Goal: Check status: Check status

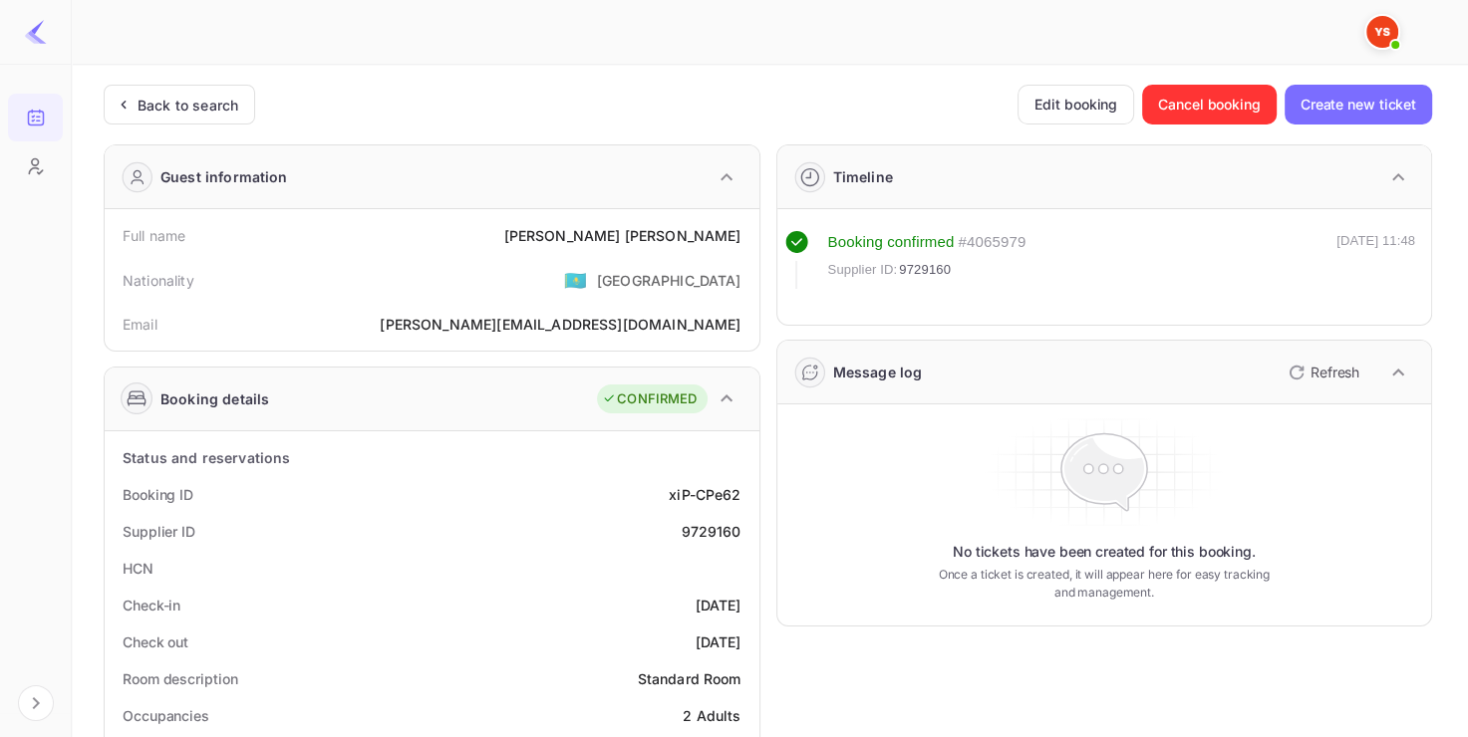
click at [168, 115] on div "Back to search" at bounding box center [179, 105] width 151 height 40
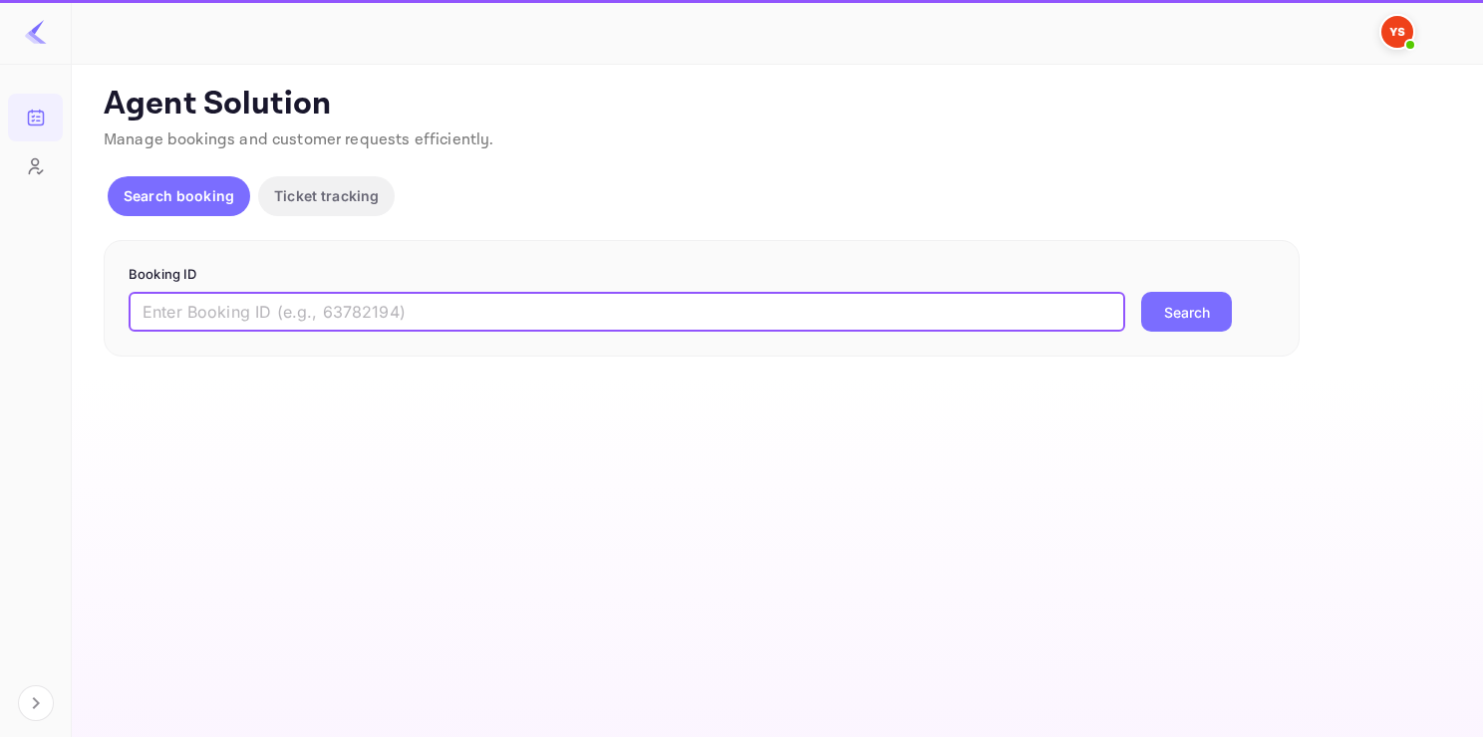
click at [277, 316] on input "text" at bounding box center [627, 312] width 997 height 40
paste input "9347966"
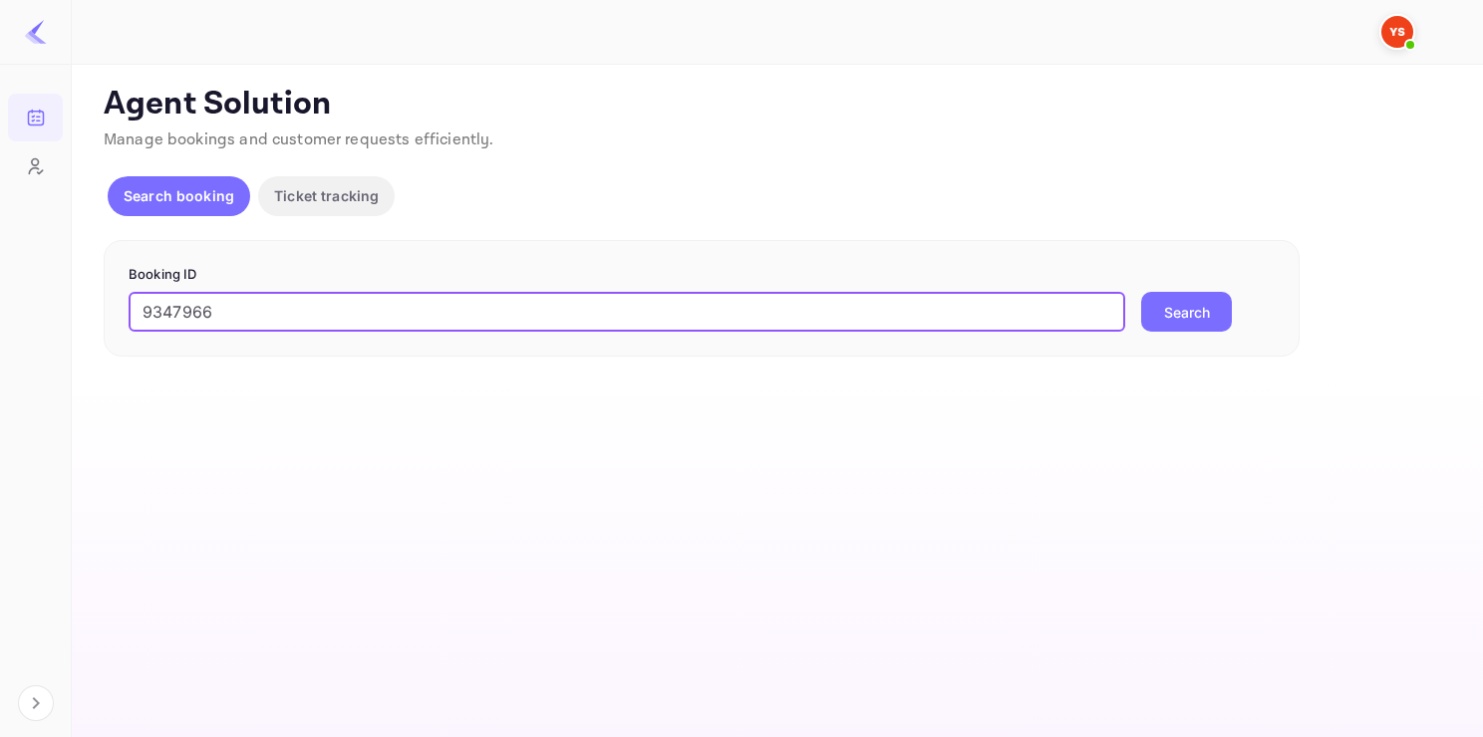
type input "9347966"
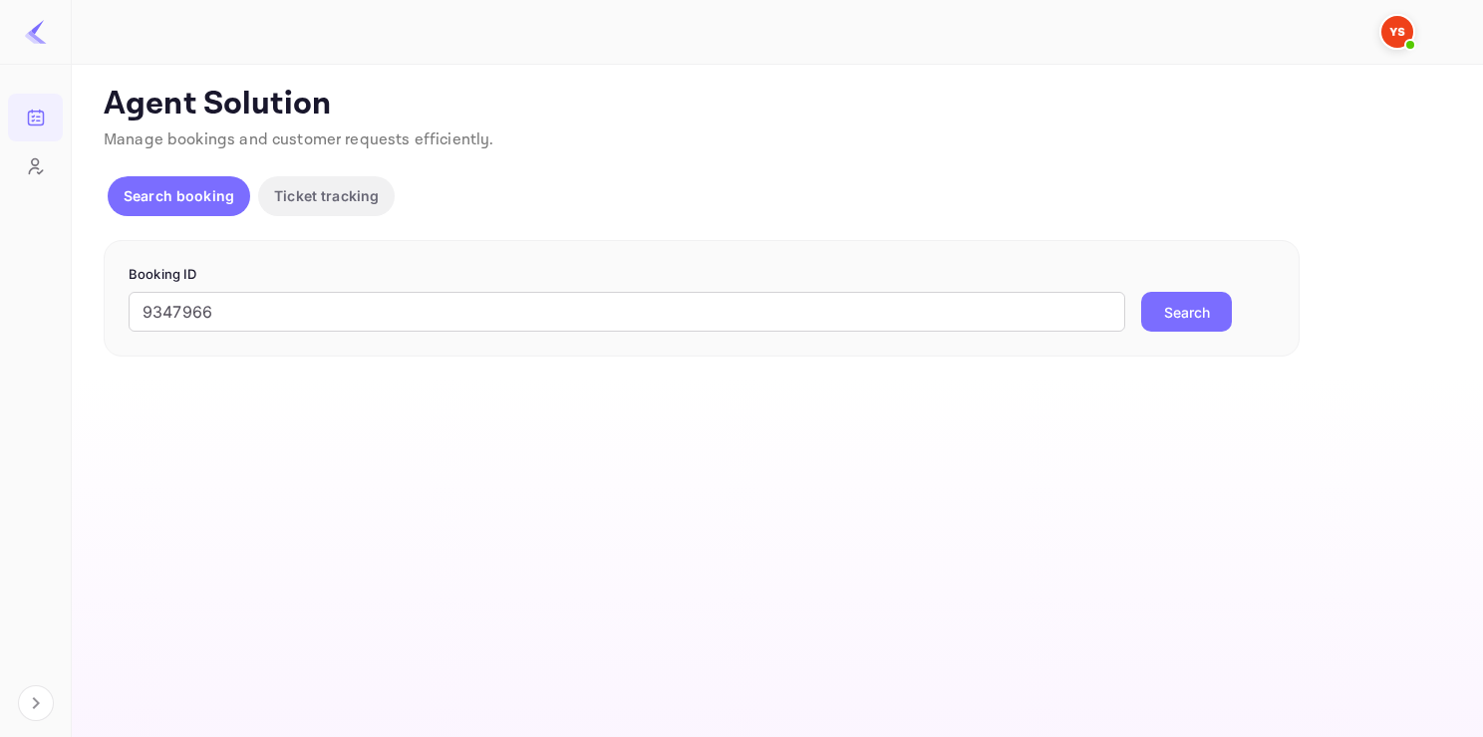
click at [1166, 315] on button "Search" at bounding box center [1186, 312] width 91 height 40
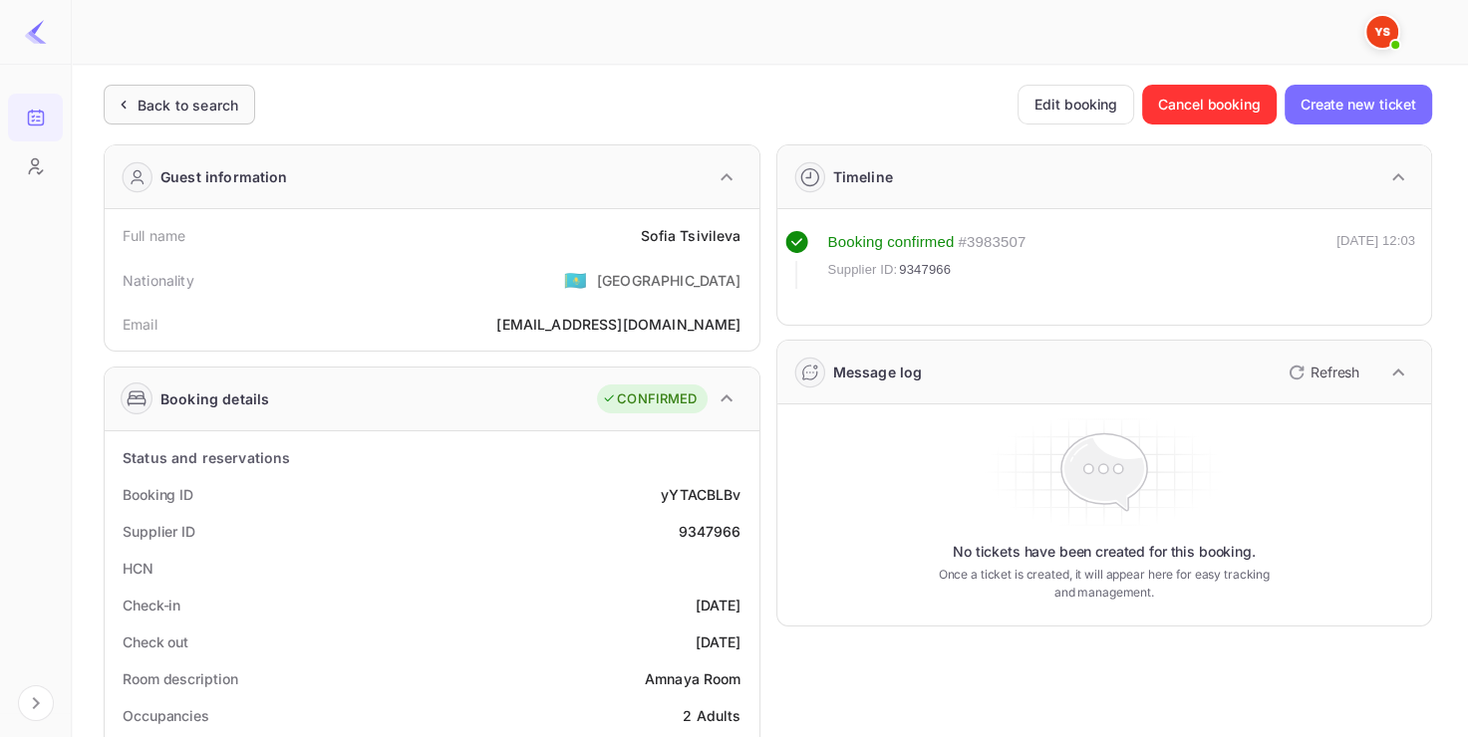
click at [205, 105] on div "Back to search" at bounding box center [188, 105] width 101 height 21
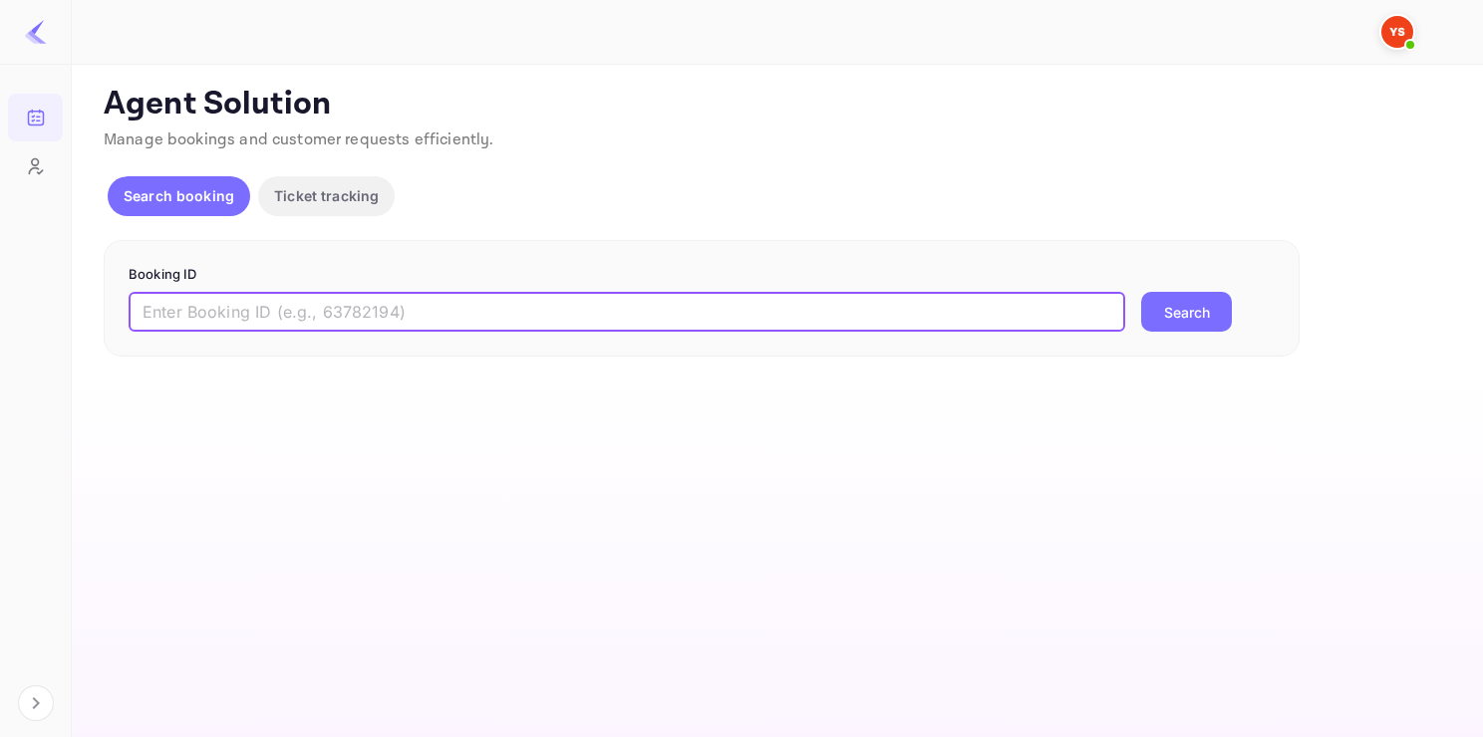
click at [301, 296] on input "text" at bounding box center [627, 312] width 997 height 40
paste input "8158128"
type input "8158128"
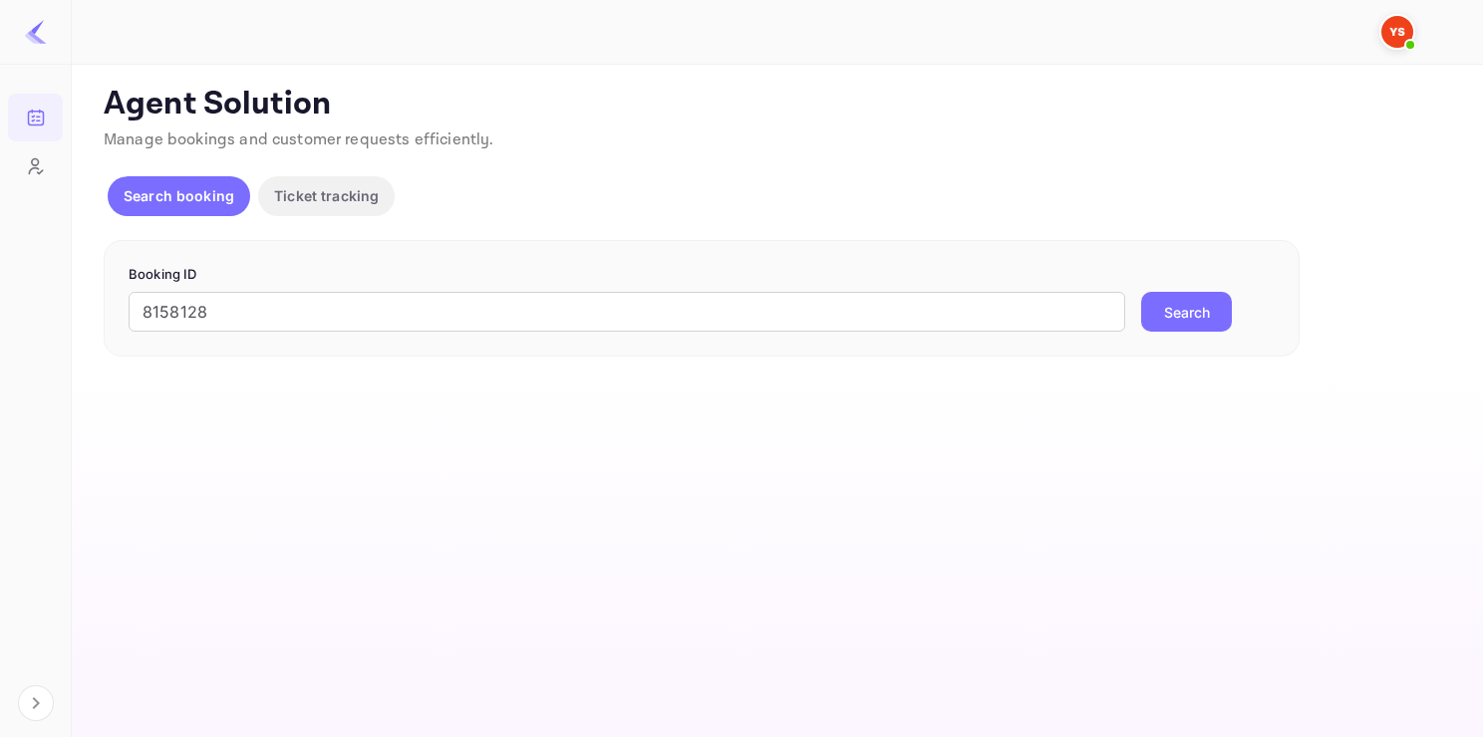
click at [1196, 295] on button "Search" at bounding box center [1186, 312] width 91 height 40
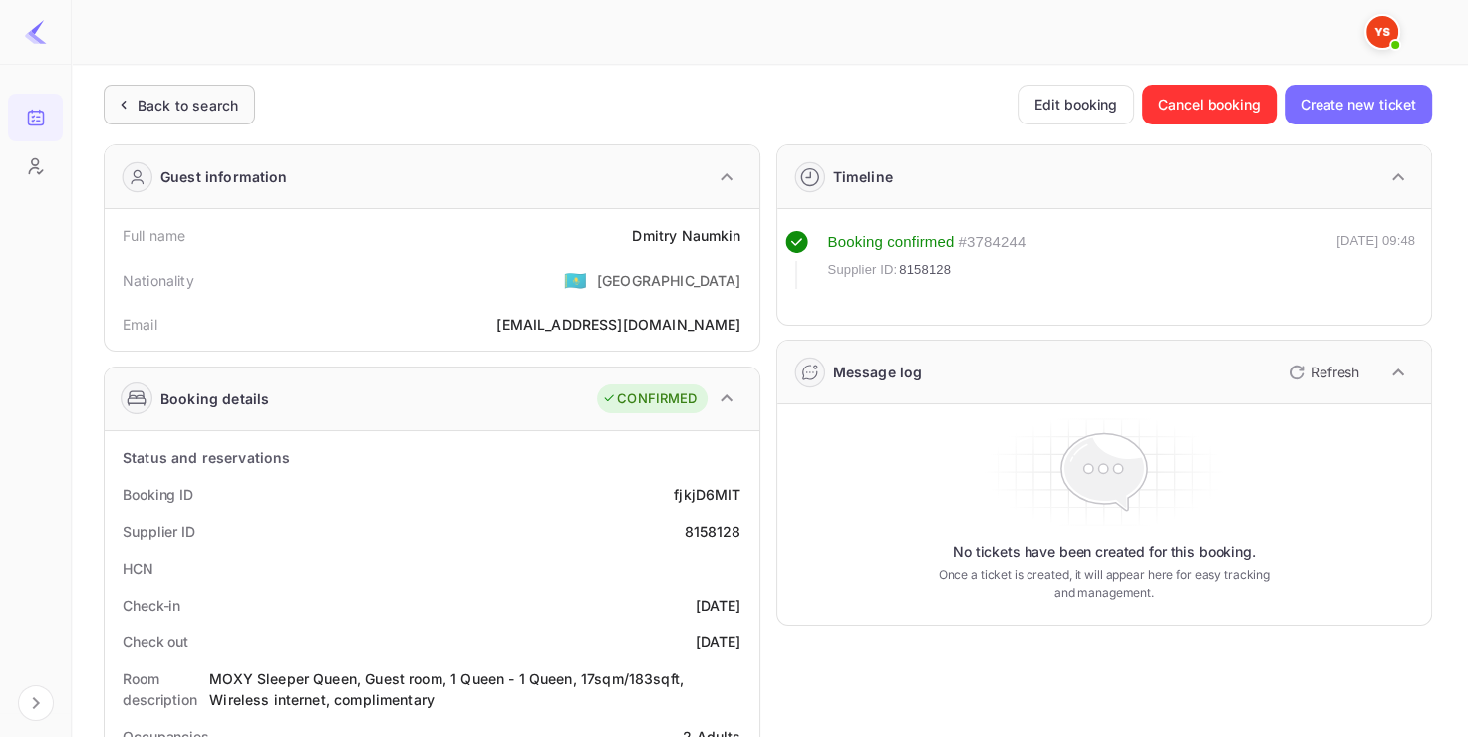
click at [215, 117] on div "Back to search" at bounding box center [179, 105] width 151 height 40
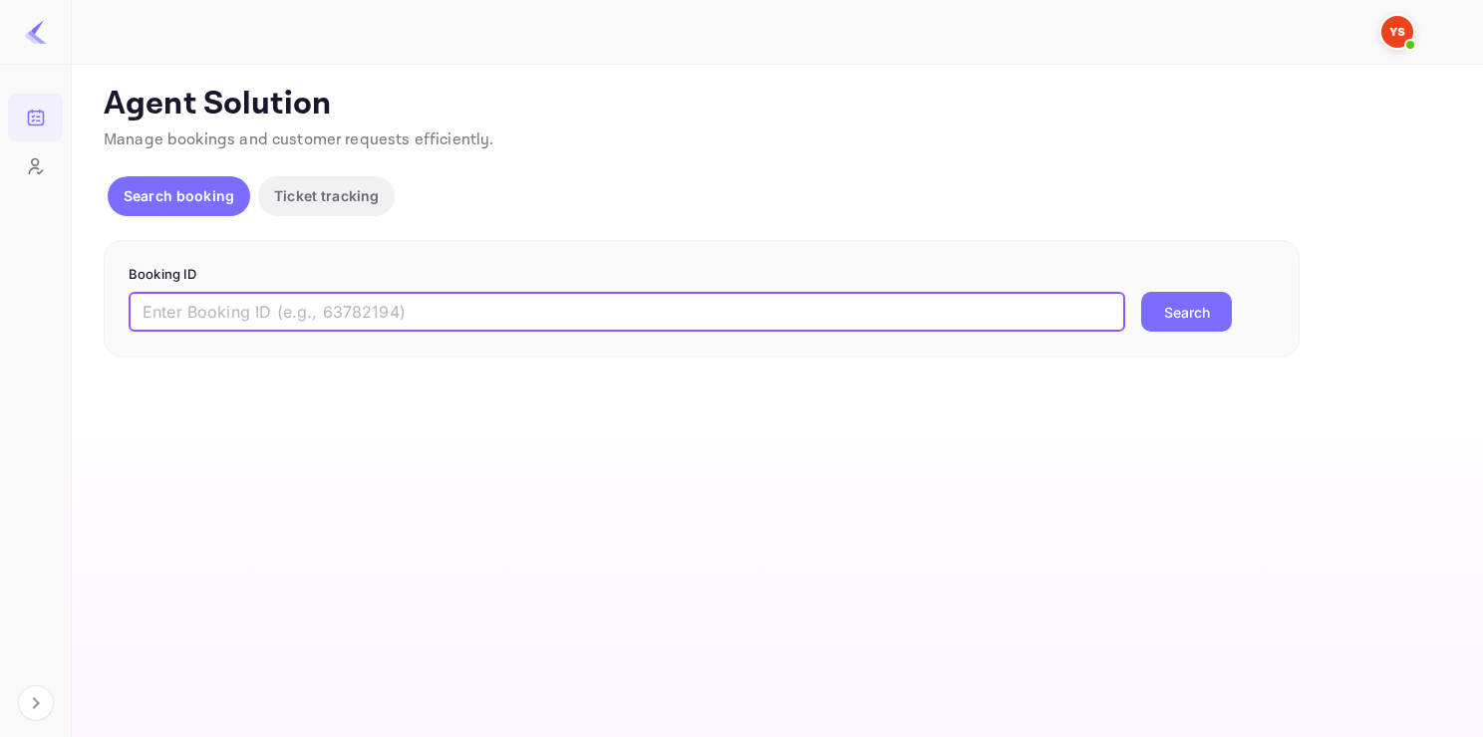
click at [296, 307] on input "text" at bounding box center [627, 312] width 997 height 40
paste input "9805959"
type input "9805959"
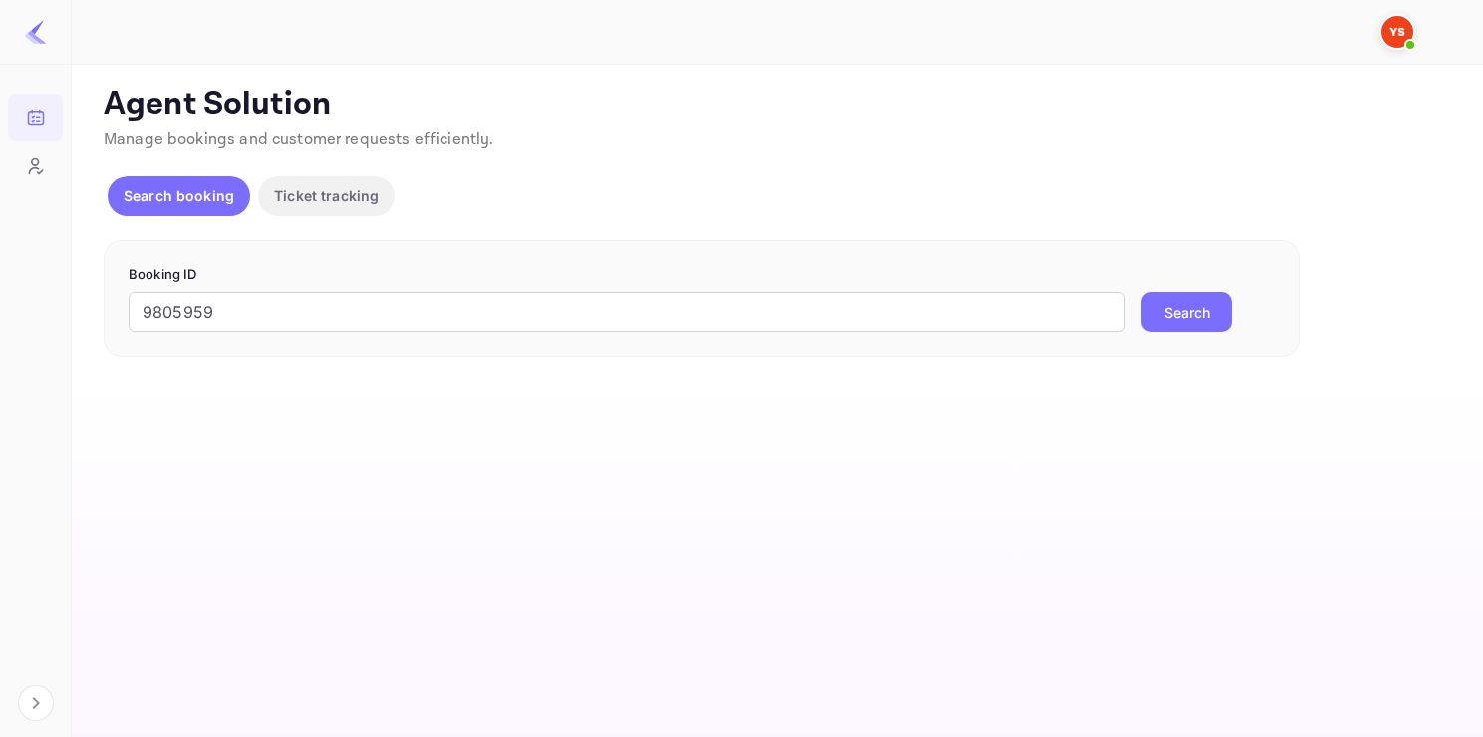
click at [1183, 310] on button "Search" at bounding box center [1186, 312] width 91 height 40
